Goal: Information Seeking & Learning: Learn about a topic

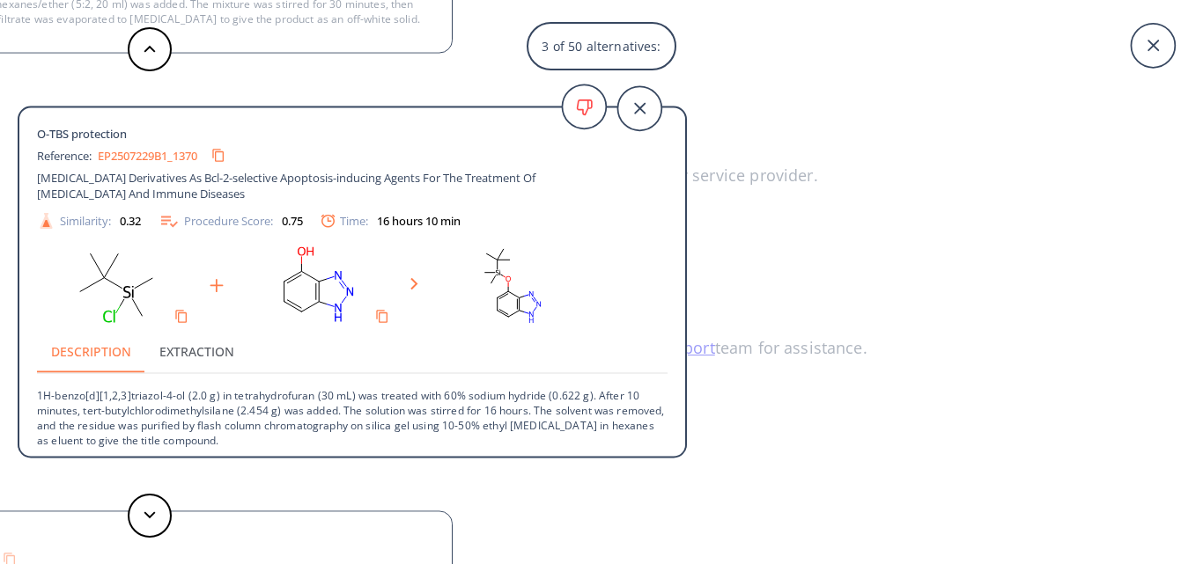
scroll to position [18, 0]
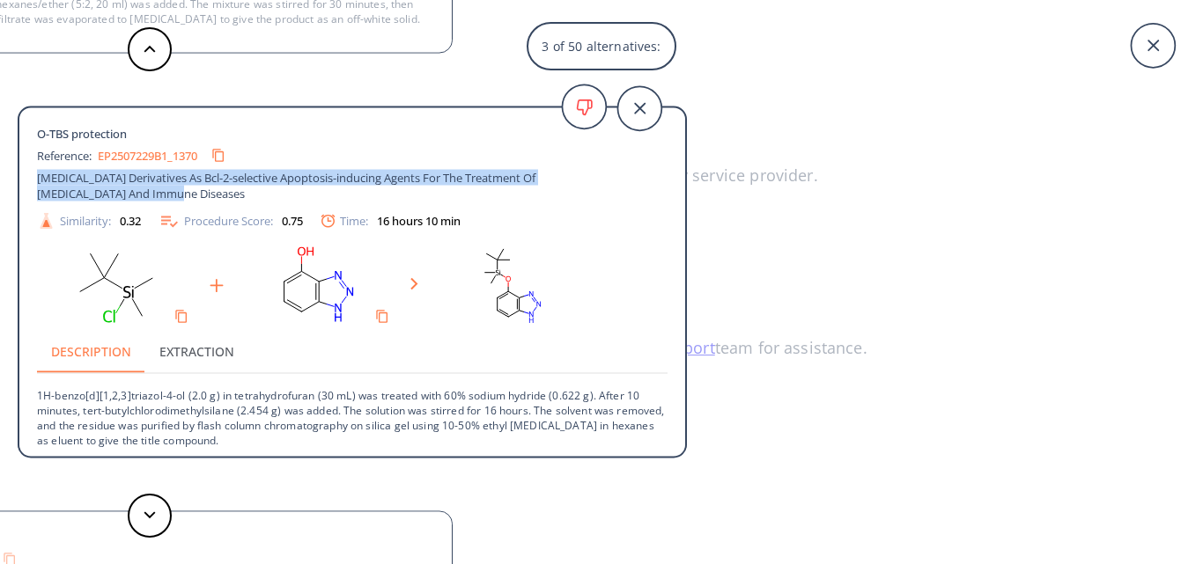
drag, startPoint x: 40, startPoint y: 175, endPoint x: 133, endPoint y: 191, distance: 94.7
click at [133, 191] on span "[MEDICAL_DATA] Derivatives As Bcl-2-selective Apoptosis-inducing Agents For The…" at bounding box center [320, 186] width 567 height 32
copy span "[MEDICAL_DATA] Derivatives As Bcl-2-selective Apoptosis-inducing Agents For The…"
